Goal: Information Seeking & Learning: Learn about a topic

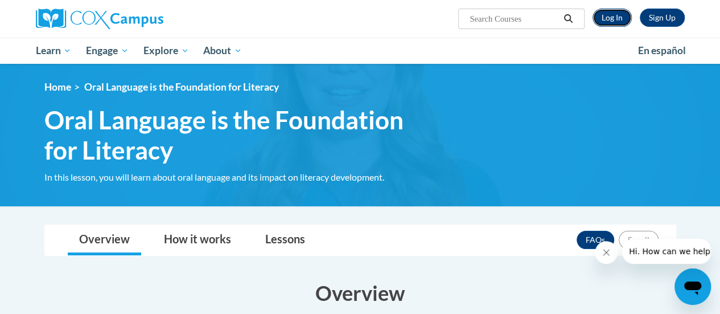
click at [615, 18] on link "Log In" at bounding box center [612, 18] width 39 height 18
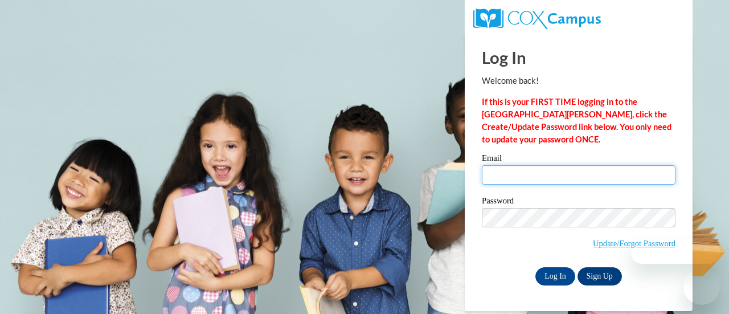
click at [506, 170] on input "Email" at bounding box center [579, 174] width 194 height 19
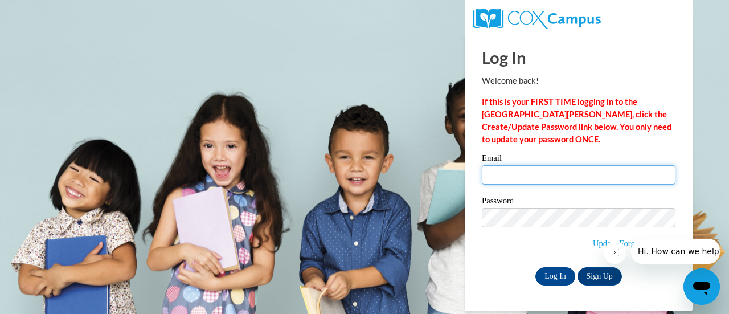
type input "karimapt@gmail.com"
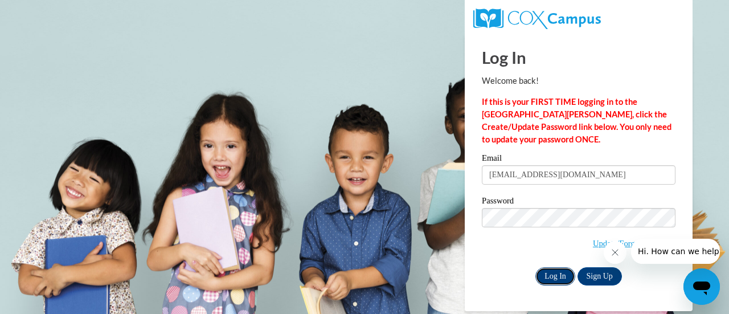
click at [553, 273] on input "Log In" at bounding box center [555, 276] width 40 height 18
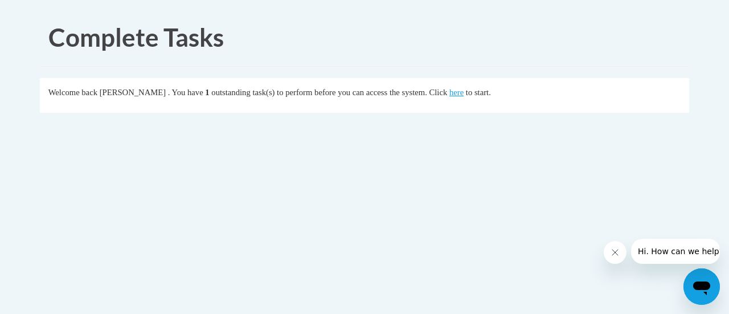
click at [611, 253] on icon "Close message from company" at bounding box center [614, 252] width 9 height 9
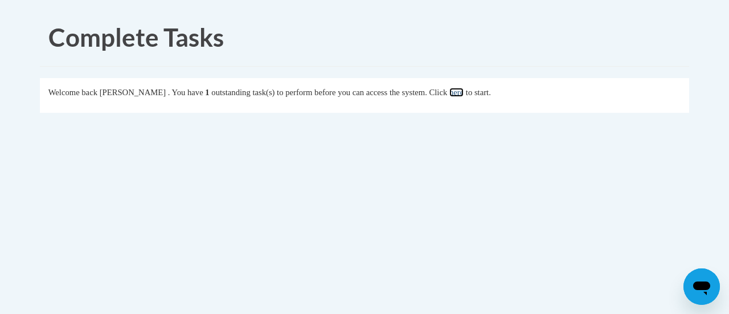
click at [464, 96] on link "here" at bounding box center [456, 92] width 14 height 9
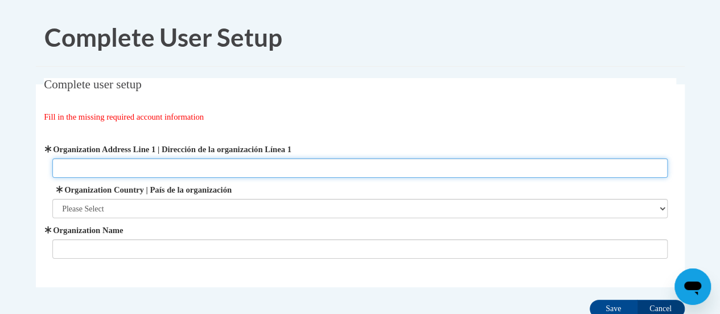
click at [81, 167] on input "Organization Address Line 1 | Dirección de la organización Línea 1" at bounding box center [360, 167] width 616 height 19
type input "1875 [GEOGRAPHIC_DATA]"
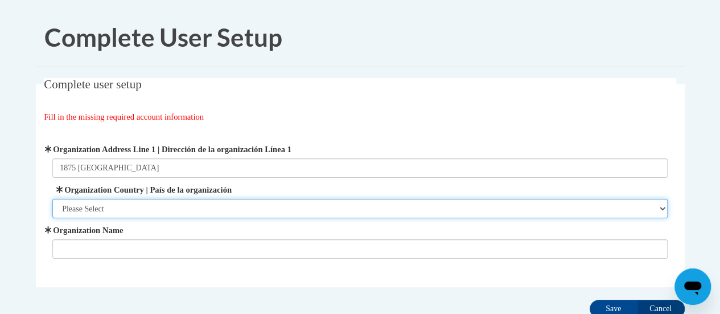
click at [113, 212] on select "Please Select [GEOGRAPHIC_DATA] | [GEOGRAPHIC_DATA] Outside of [GEOGRAPHIC_DATA…" at bounding box center [360, 208] width 616 height 19
select select "ad49bcad-a171-4b2e-b99c-48b446064914"
click at [52, 199] on select "Please Select [GEOGRAPHIC_DATA] | [GEOGRAPHIC_DATA] Outside of [GEOGRAPHIC_DATA…" at bounding box center [360, 208] width 616 height 19
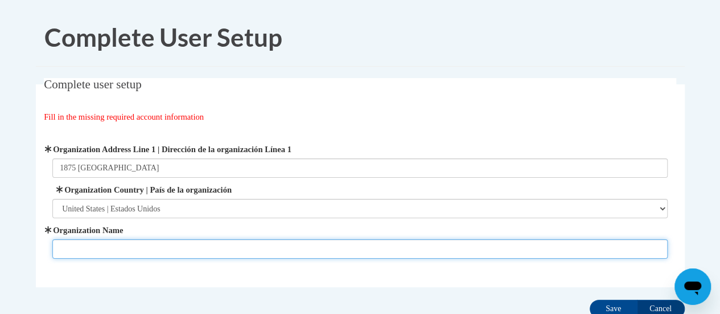
click at [118, 250] on input "Organization Name" at bounding box center [360, 248] width 616 height 19
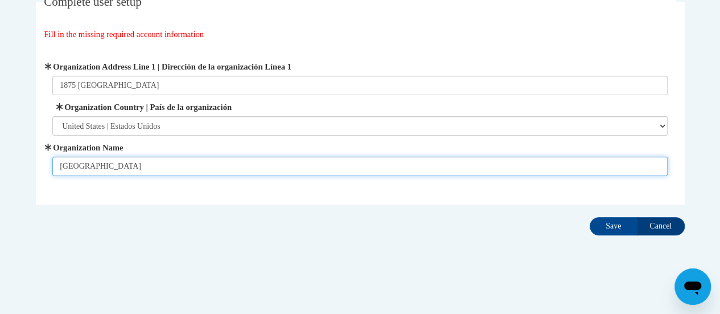
scroll to position [84, 0]
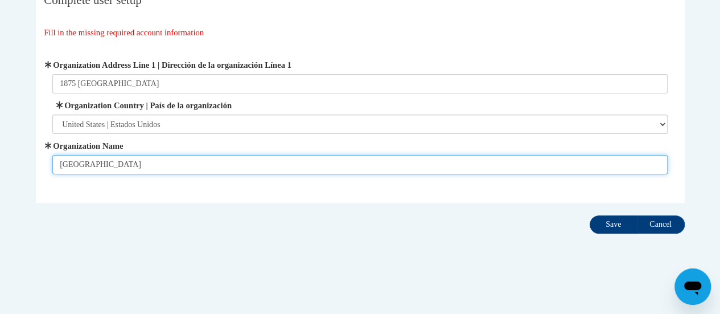
type input "[GEOGRAPHIC_DATA]"
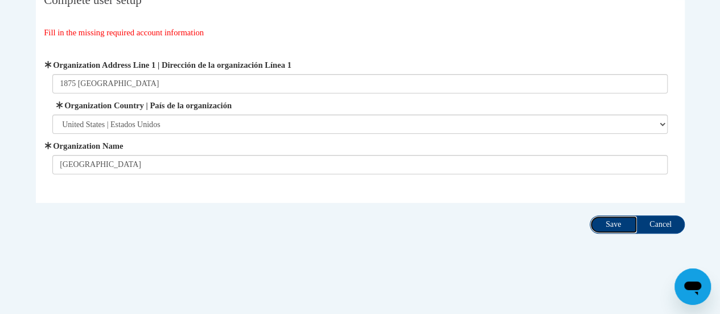
click at [615, 225] on input "Save" at bounding box center [614, 224] width 48 height 18
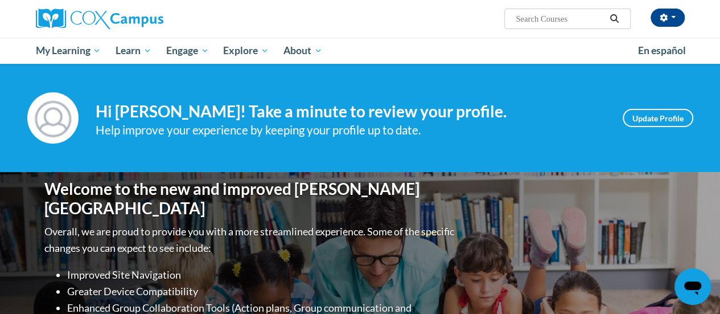
click at [557, 18] on input "Search..." at bounding box center [560, 19] width 91 height 14
type input "sound walls"
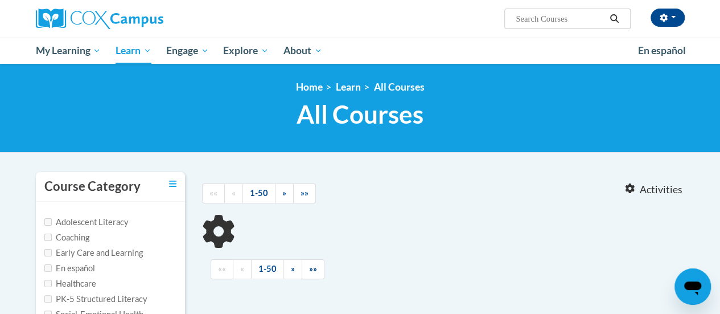
type input "sound walls"
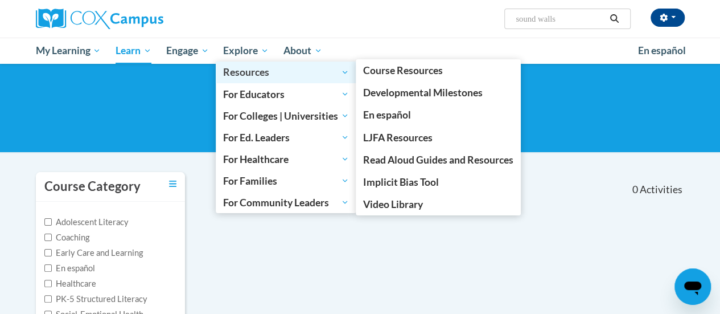
click at [320, 76] on span "Resources" at bounding box center [286, 72] width 126 height 14
click at [255, 72] on span "Resources" at bounding box center [286, 72] width 126 height 14
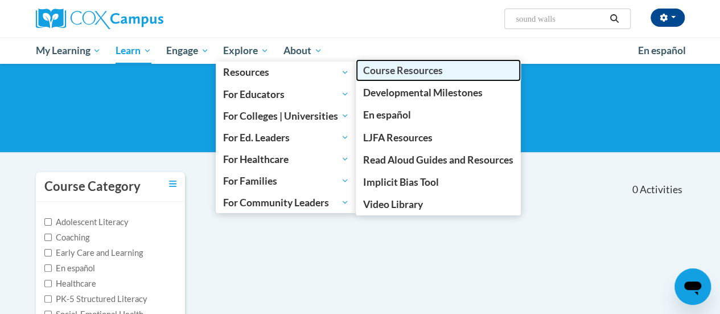
click at [414, 68] on span "Course Resources" at bounding box center [403, 70] width 80 height 12
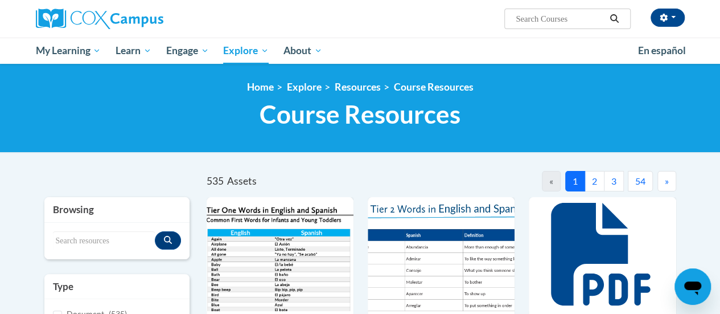
click at [547, 15] on input "Search..." at bounding box center [560, 19] width 91 height 14
type input "sounds"
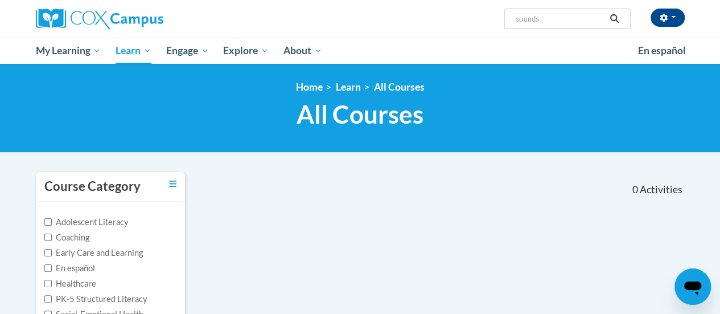
click at [554, 17] on input "sounds" at bounding box center [560, 19] width 91 height 14
drag, startPoint x: 554, startPoint y: 17, endPoint x: 480, endPoint y: 42, distance: 78.2
click at [480, 42] on div "Karima Detreville (America/New_York UTC-04:00) My Profile Inbox My Transcripts …" at bounding box center [360, 32] width 720 height 64
type input "articulation"
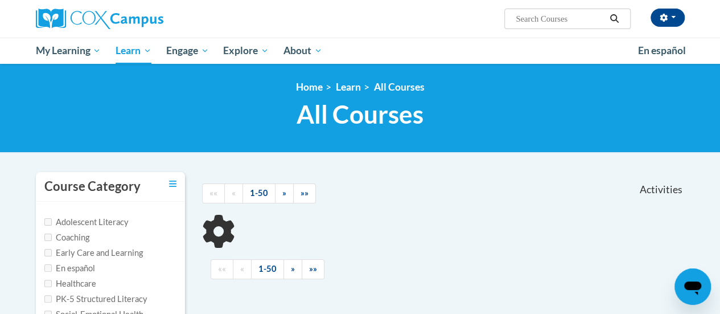
type input "articulation"
